Goal: Navigation & Orientation: Understand site structure

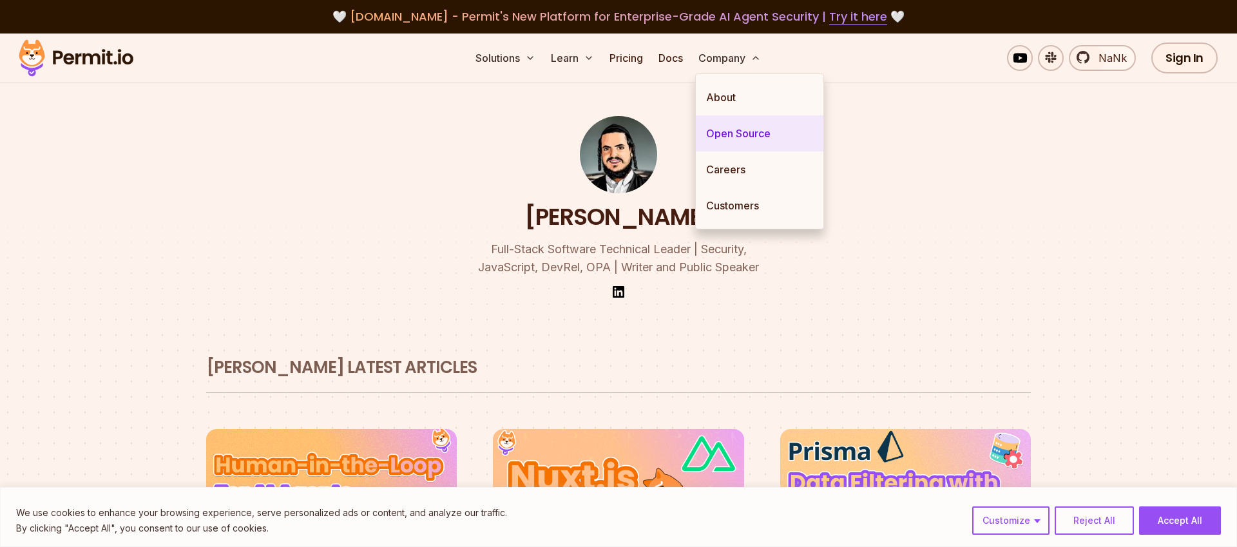
click at [752, 134] on link "Open Source" at bounding box center [760, 133] width 128 height 36
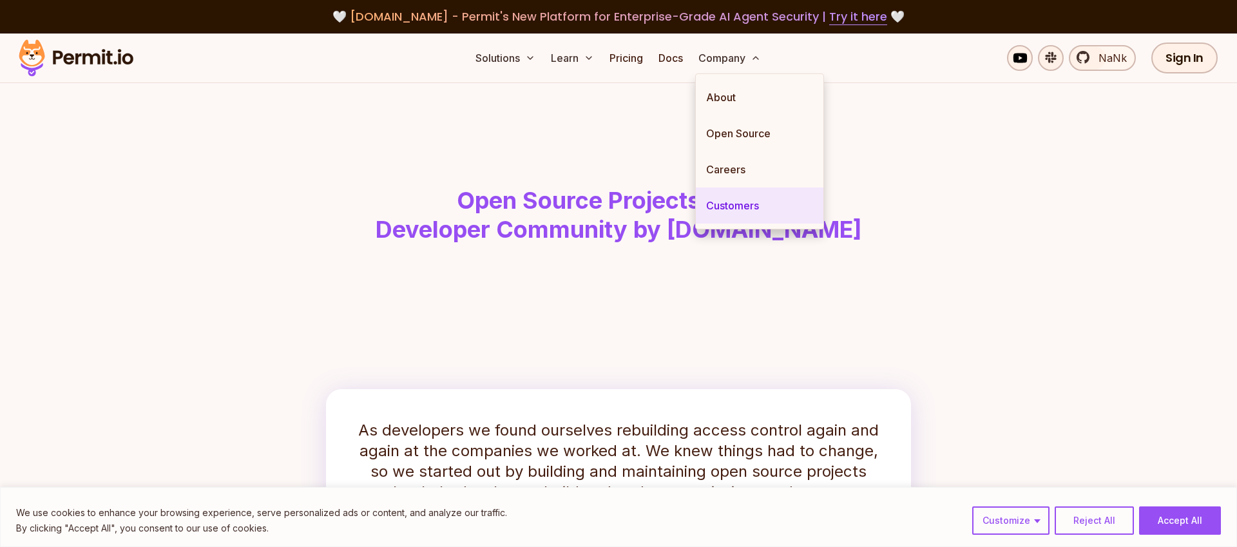
click at [748, 194] on link "Customers" at bounding box center [760, 205] width 128 height 36
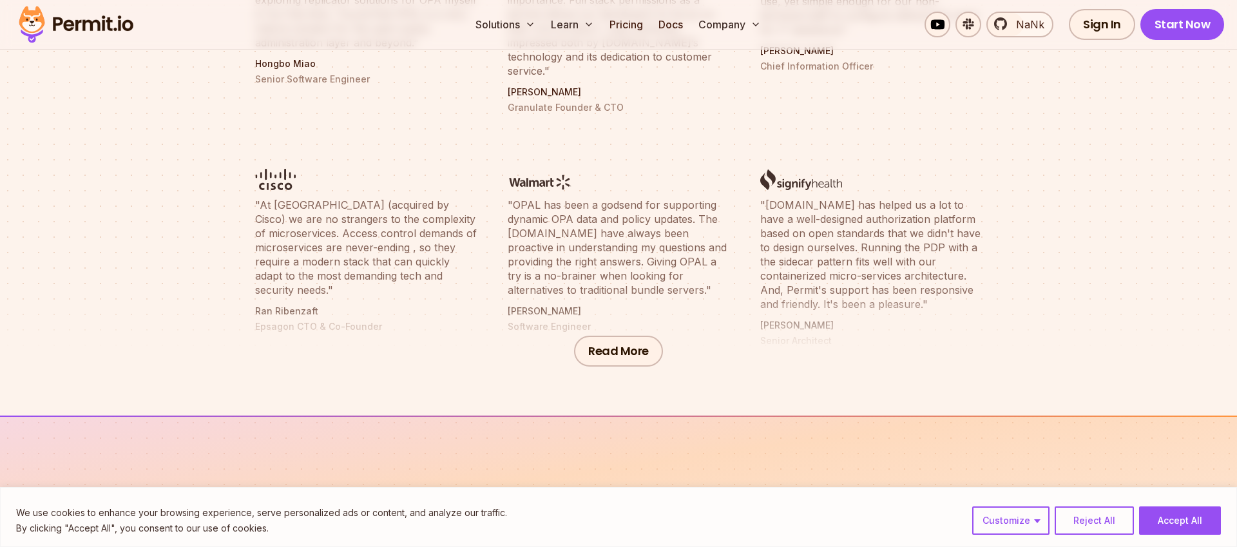
scroll to position [626, 0]
click at [630, 350] on button "Read More" at bounding box center [618, 348] width 89 height 31
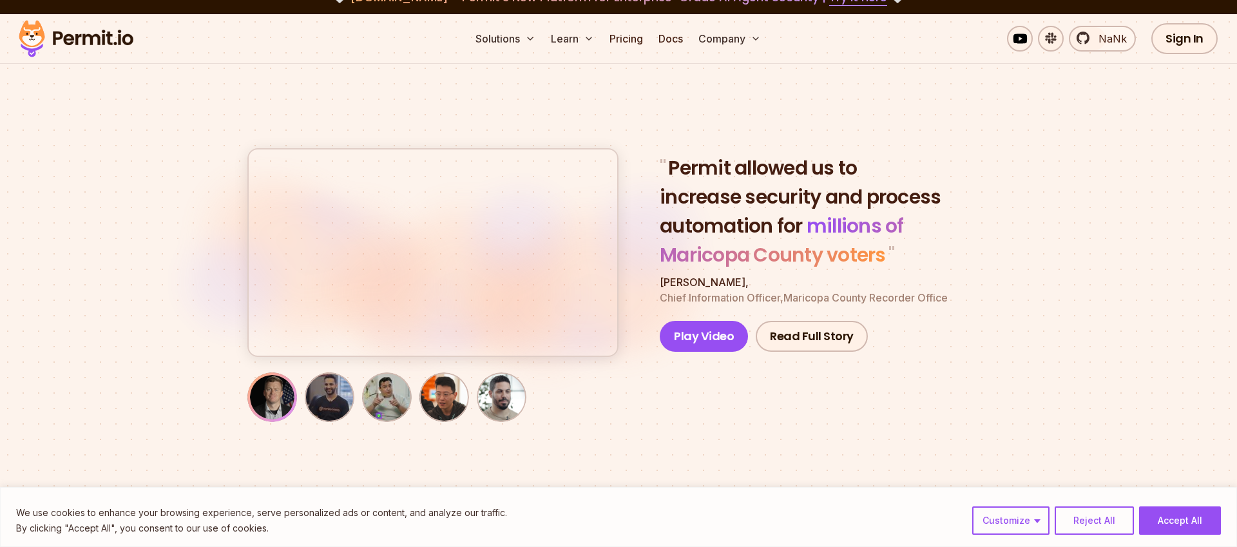
scroll to position [0, 0]
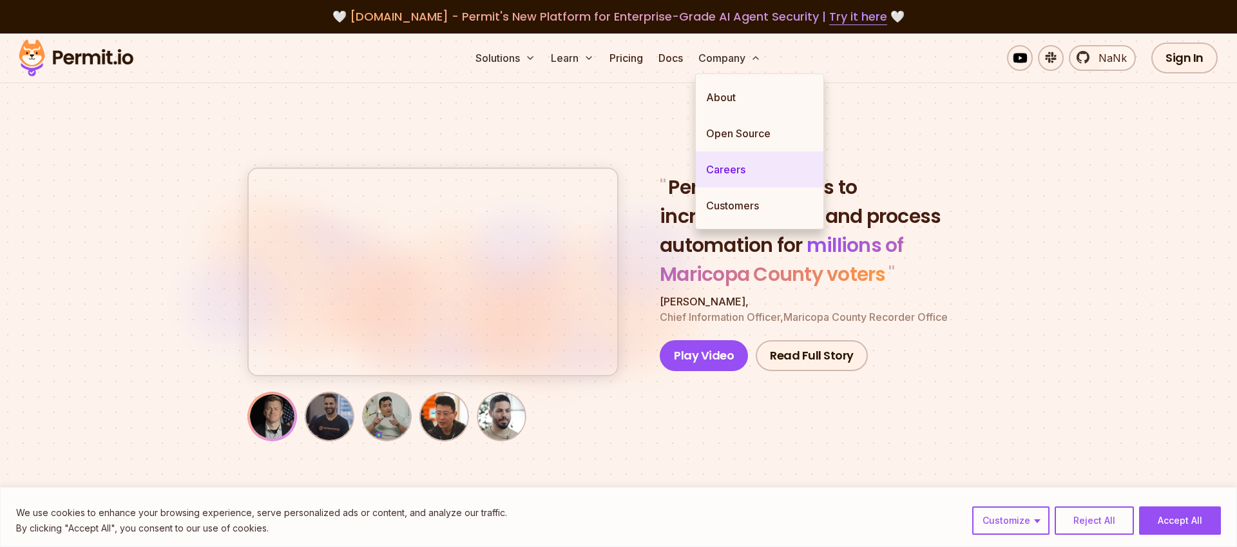
click at [752, 172] on link "Careers" at bounding box center [760, 169] width 128 height 36
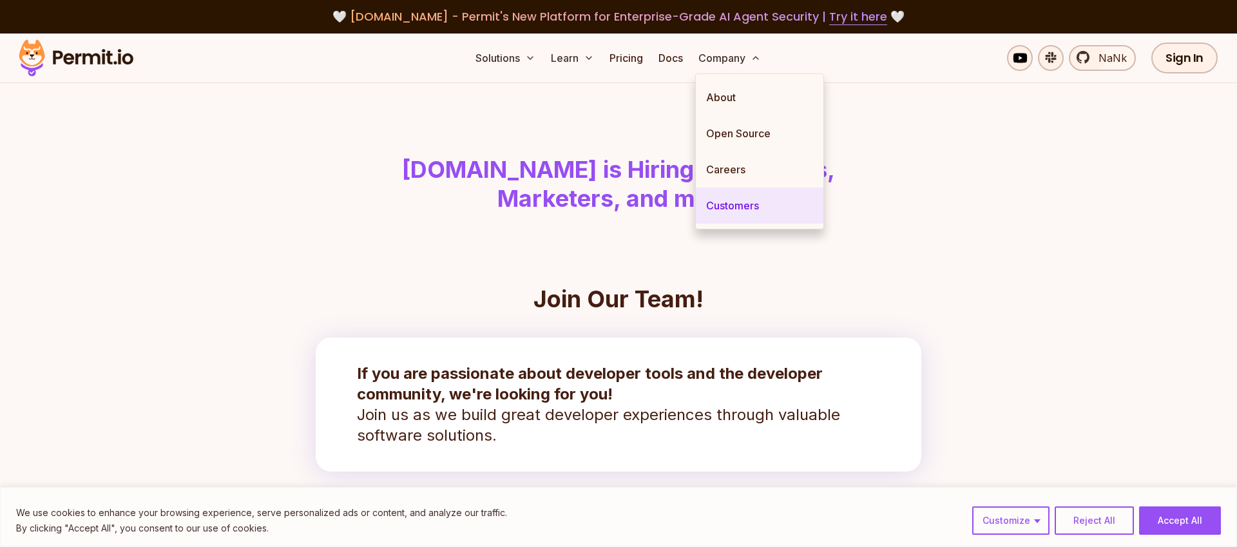
click at [748, 207] on link "Customers" at bounding box center [760, 205] width 128 height 36
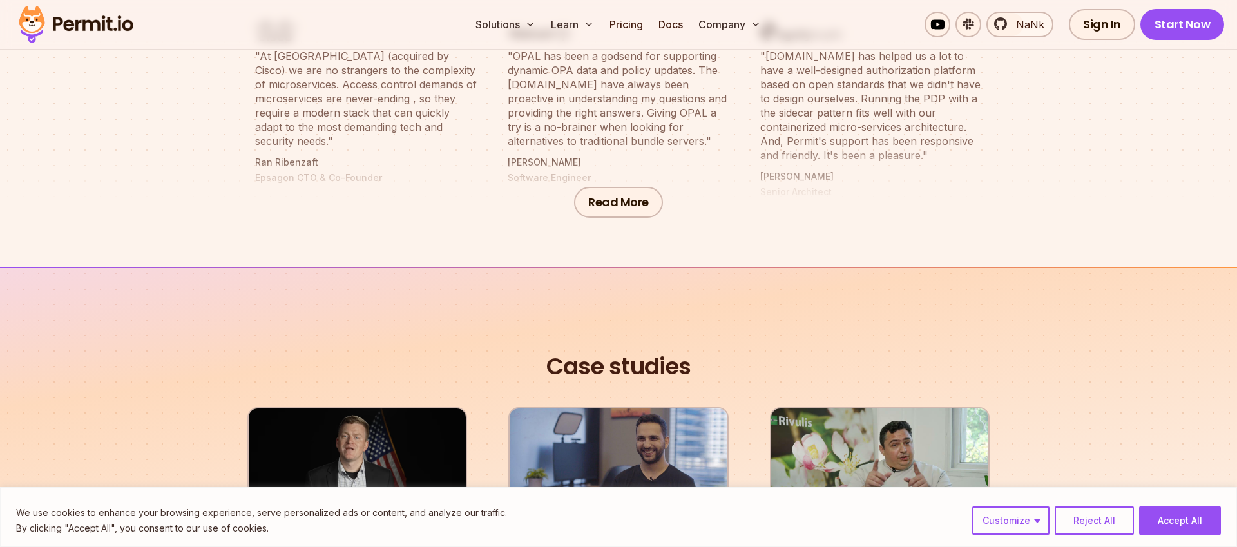
scroll to position [773, 0]
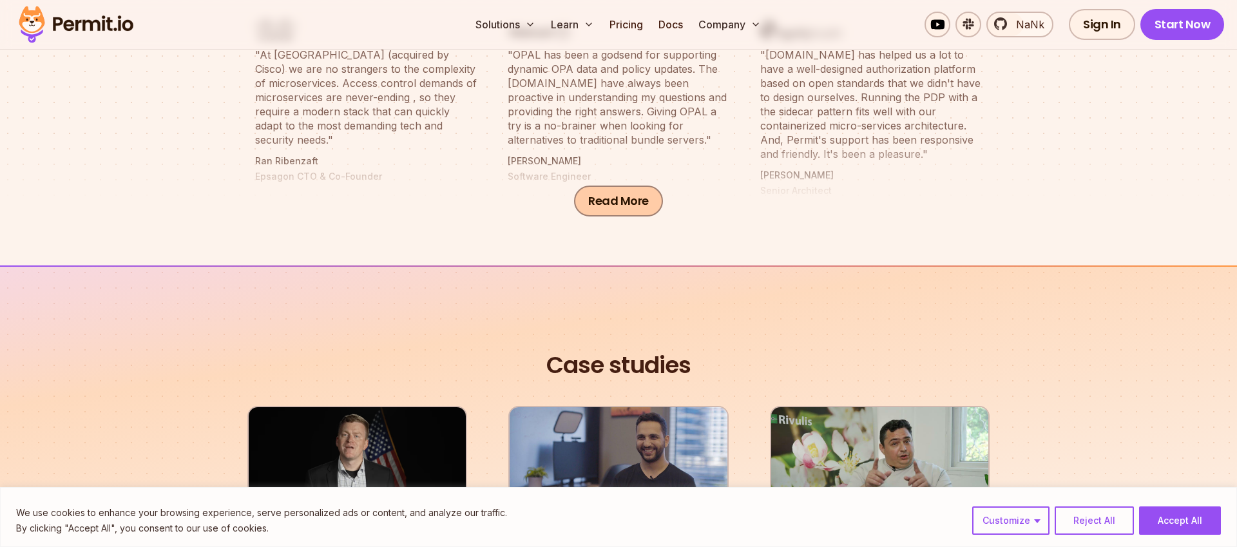
click at [627, 202] on button "Read More" at bounding box center [618, 200] width 89 height 31
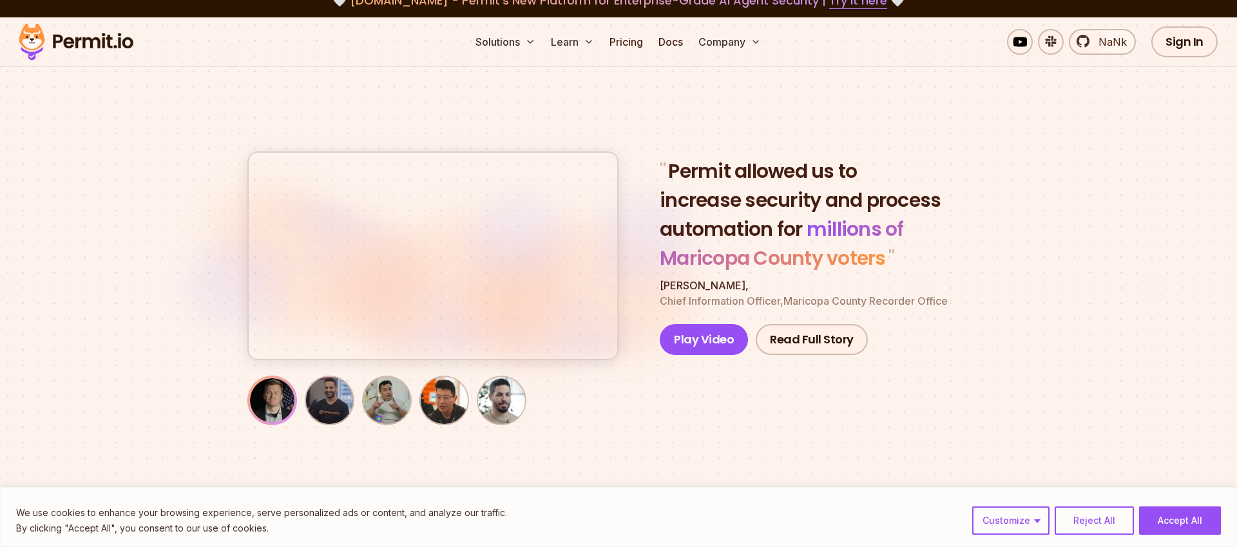
scroll to position [0, 0]
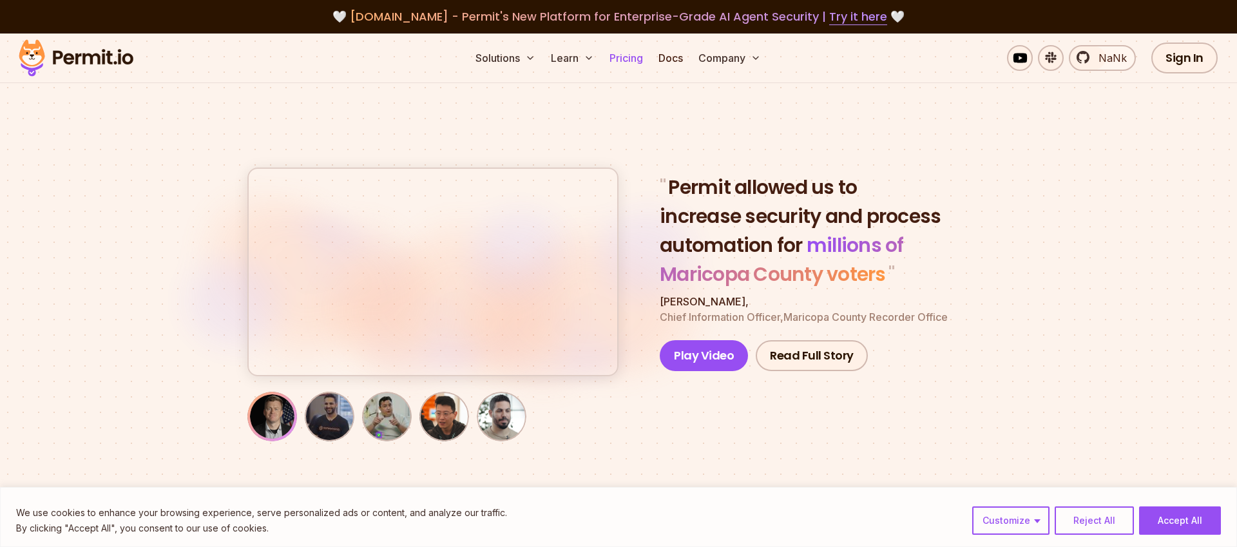
click at [629, 56] on link "Pricing" at bounding box center [626, 58] width 44 height 26
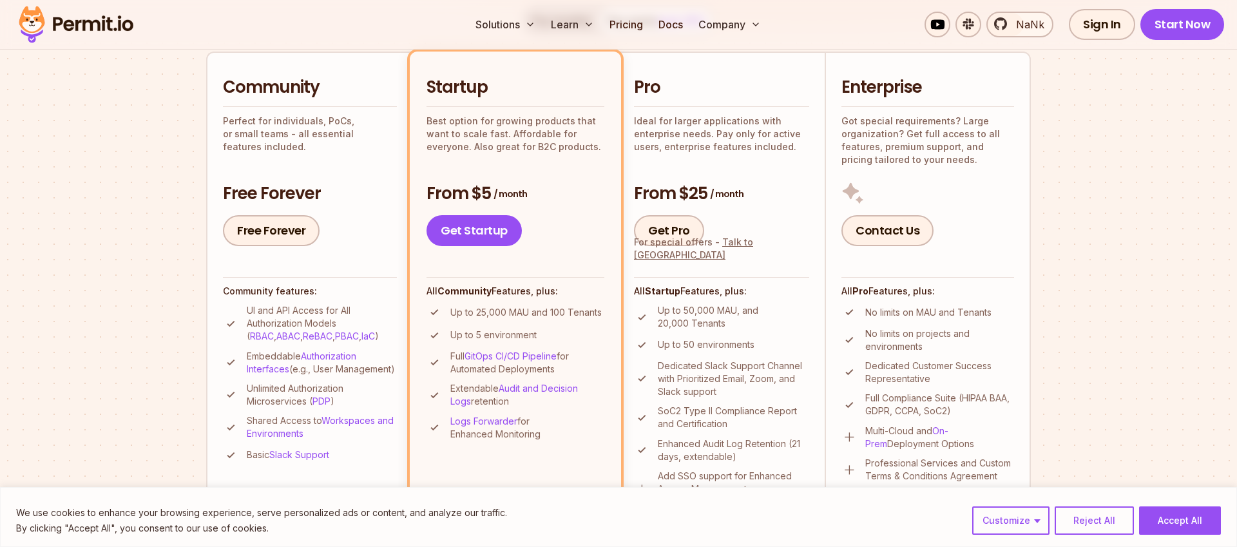
scroll to position [294, 0]
